Goal: Task Accomplishment & Management: Manage account settings

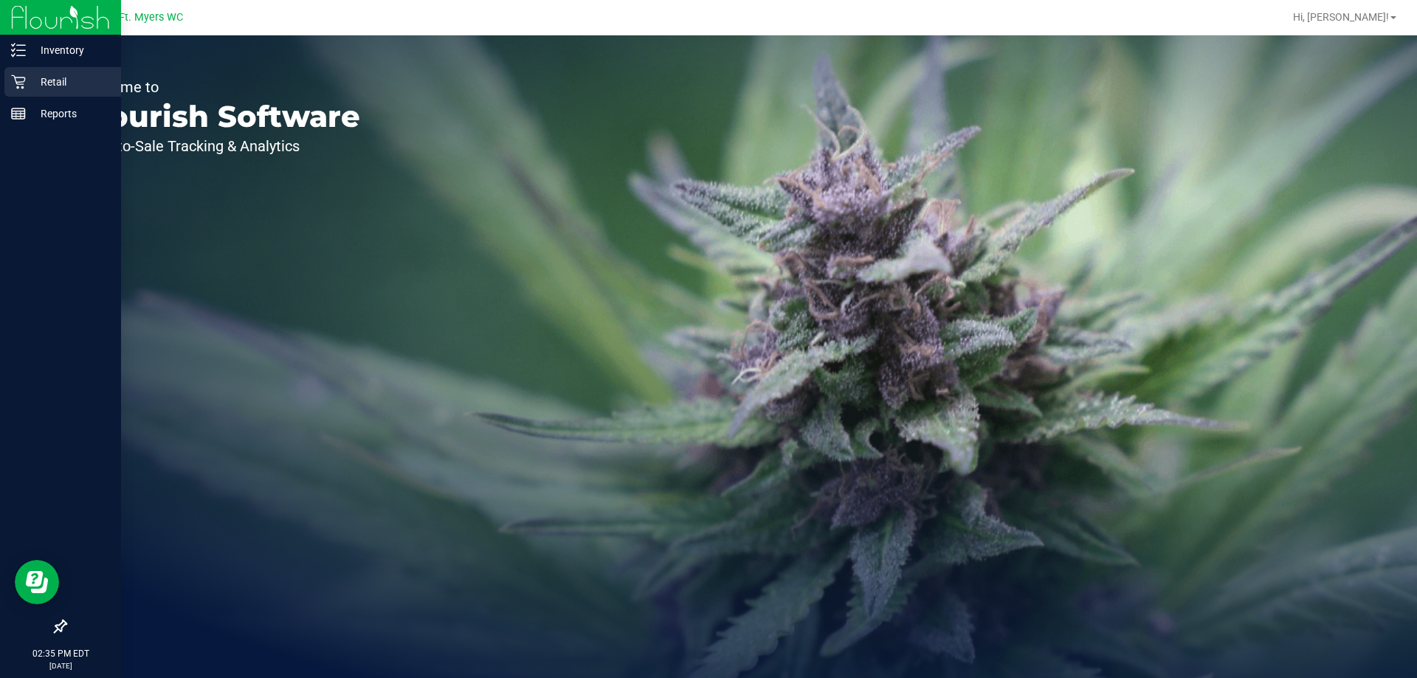
click at [43, 74] on p "Retail" at bounding box center [70, 82] width 89 height 18
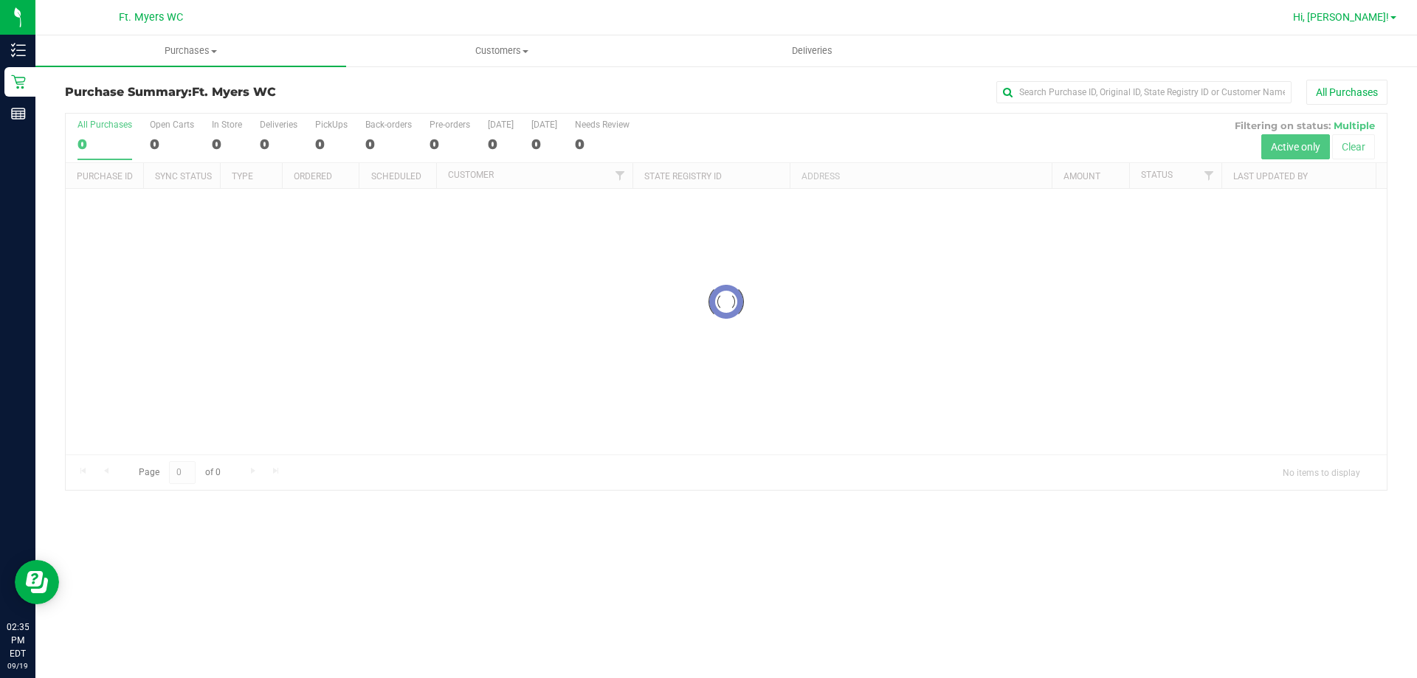
click at [1367, 24] on link "Hi, [PERSON_NAME]!" at bounding box center [1344, 18] width 115 height 16
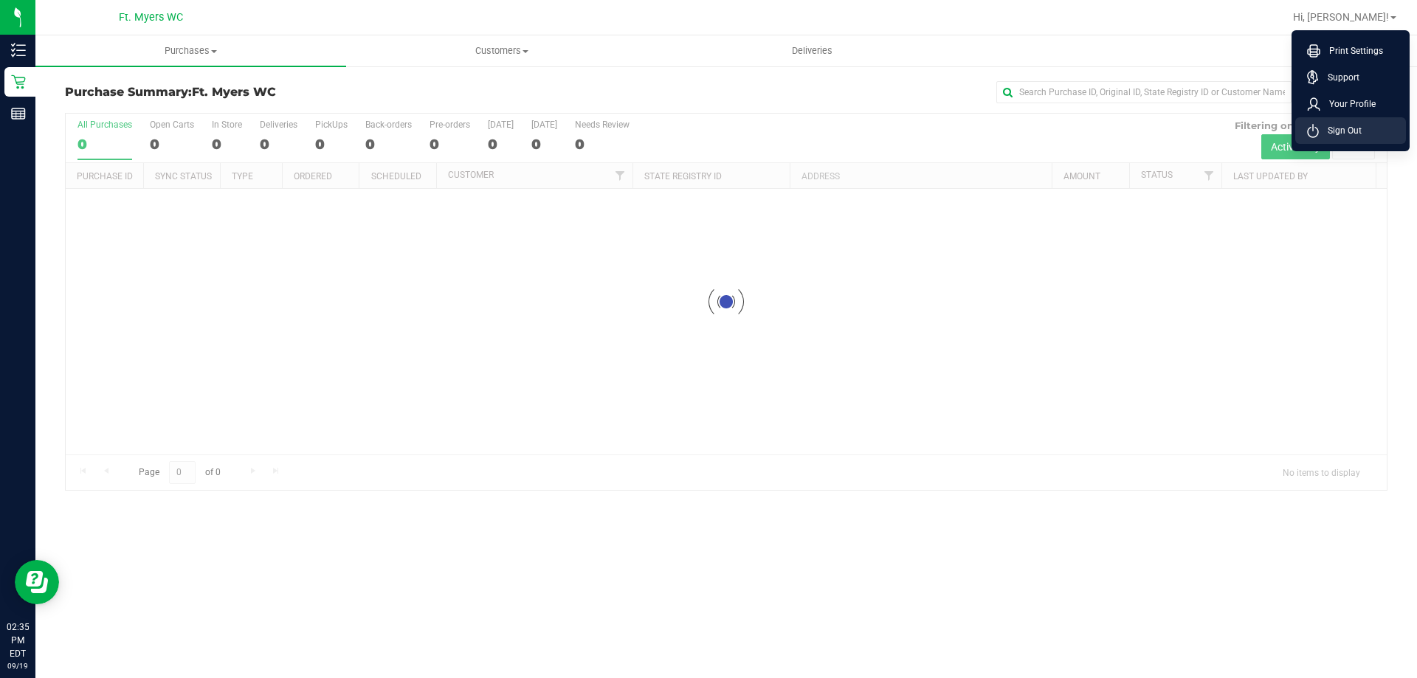
click at [1334, 123] on li "Sign Out" at bounding box center [1350, 130] width 111 height 27
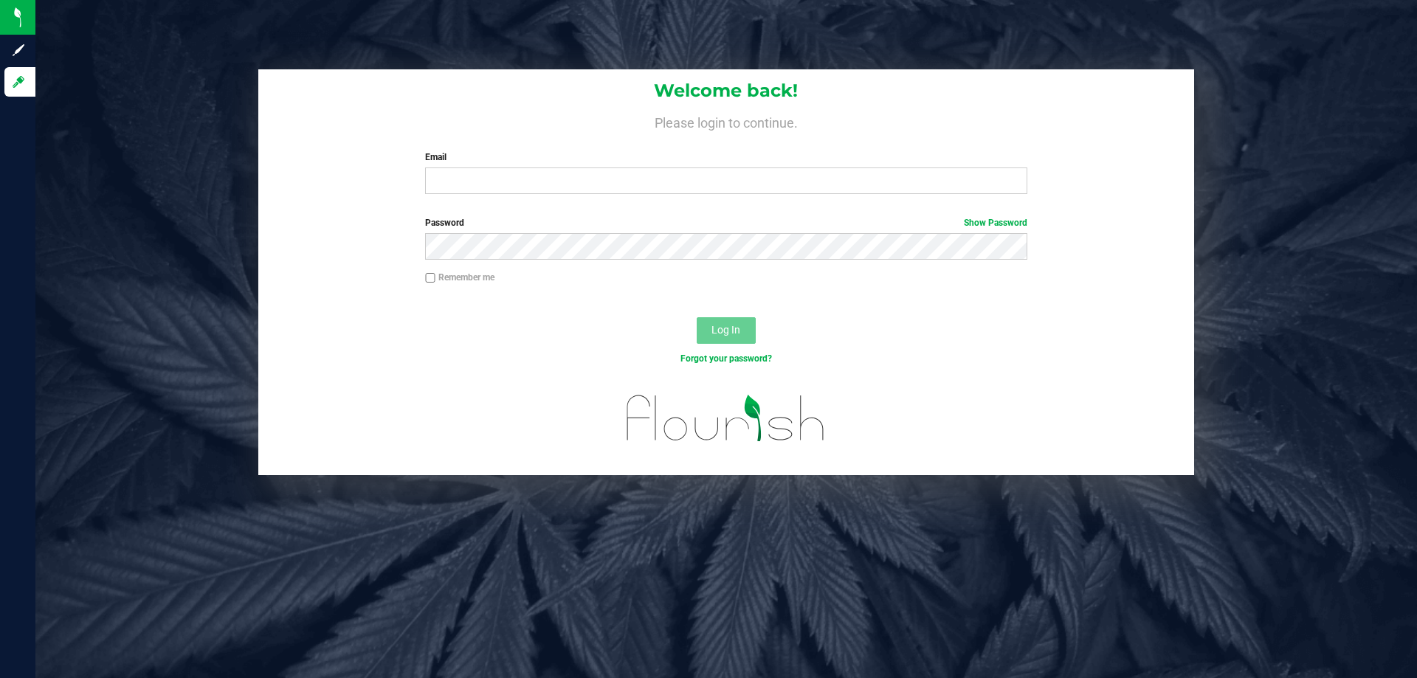
click at [737, 214] on form "Welcome back! Please login to continue. Email Required Please format your email…" at bounding box center [726, 272] width 914 height 406
click at [778, 194] on input "Email" at bounding box center [726, 181] width 602 height 27
type input "[EMAIL_ADDRESS][DOMAIN_NAME]"
click at [697, 317] on button "Log In" at bounding box center [726, 330] width 59 height 27
